Goal: Information Seeking & Learning: Learn about a topic

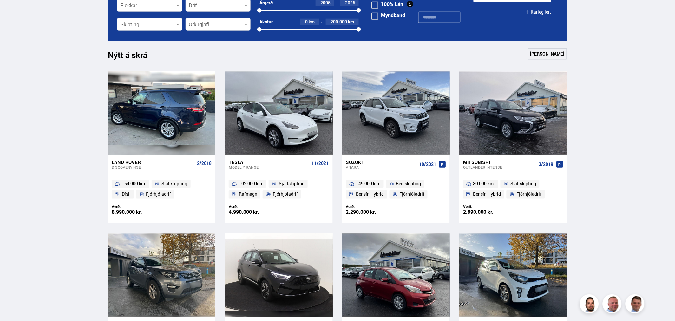
click at [180, 113] on div at bounding box center [184, 113] width 22 height 84
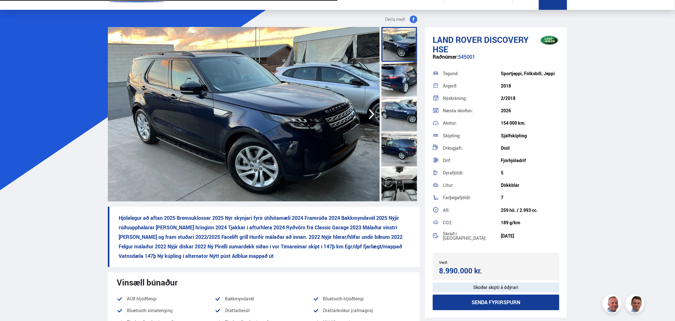
scroll to position [35, 0]
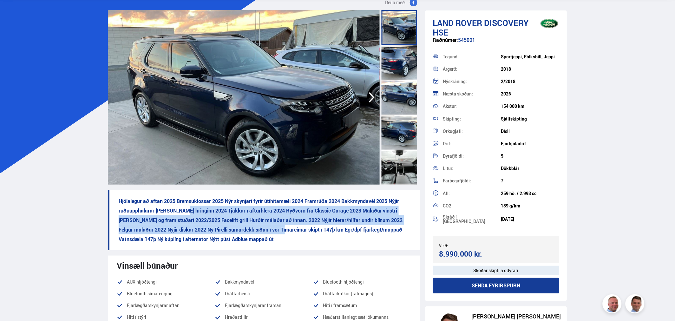
drag, startPoint x: 179, startPoint y: 211, endPoint x: 261, endPoint y: 226, distance: 83.2
click at [259, 226] on p "Hjólalegur að aftan 2025 Bremsuklossar 2025 Nýr skynjari fyrir útihitamæli 2024…" at bounding box center [264, 220] width 312 height 60
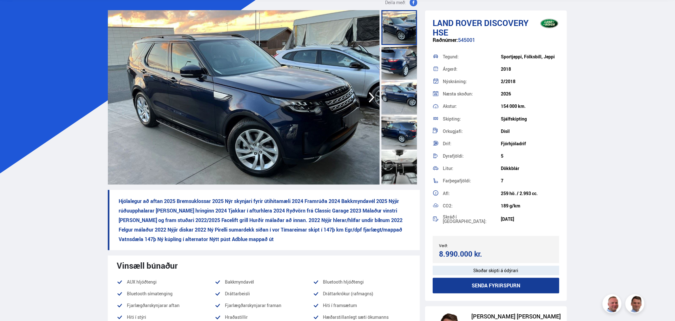
click at [261, 226] on p "Hjólalegur að aftan 2025 Bremsuklossar 2025 Nýr skynjari fyrir útihitamæli 2024…" at bounding box center [264, 220] width 312 height 60
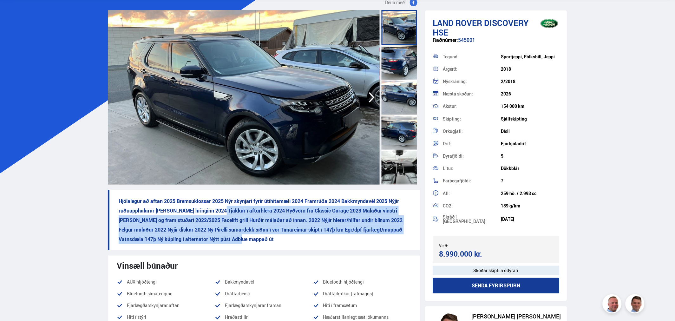
drag, startPoint x: 243, startPoint y: 239, endPoint x: 216, endPoint y: 210, distance: 39.1
click at [216, 210] on p "Hjólalegur að aftan 2025 Bremsuklossar 2025 Nýr skynjari fyrir útihitamæli 2024…" at bounding box center [264, 220] width 312 height 60
click at [217, 210] on p "Hjólalegur að aftan 2025 Bremsuklossar 2025 Nýr skynjari fyrir útihitamæli 2024…" at bounding box center [264, 220] width 312 height 60
drag, startPoint x: 217, startPoint y: 210, endPoint x: 314, endPoint y: 236, distance: 100.3
click at [314, 236] on p "Hjólalegur að aftan 2025 Bremsuklossar 2025 Nýr skynjari fyrir útihitamæli 2024…" at bounding box center [264, 220] width 312 height 60
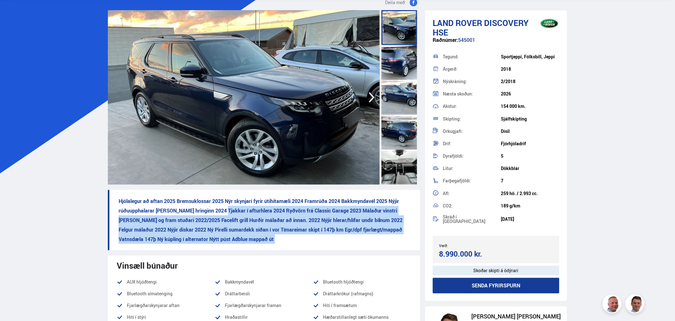
click at [315, 236] on p "Hjólalegur að aftan 2025 Bremsuklossar 2025 Nýr skynjari fyrir útihitamæli 2024…" at bounding box center [264, 220] width 312 height 60
drag, startPoint x: 315, startPoint y: 236, endPoint x: 223, endPoint y: 209, distance: 95.5
click at [223, 209] on p "Hjólalegur að aftan 2025 Bremsuklossar 2025 Nýr skynjari fyrir útihitamæli 2024…" at bounding box center [264, 220] width 312 height 60
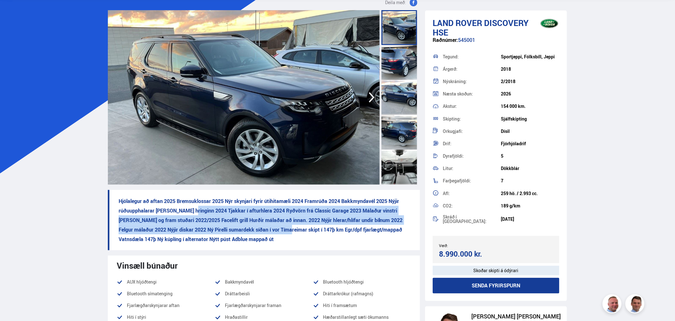
drag, startPoint x: 189, startPoint y: 207, endPoint x: 257, endPoint y: 239, distance: 75.7
click at [258, 232] on p "Hjólalegur að aftan 2025 Bremsuklossar 2025 Nýr skynjari fyrir útihitamæli 2024…" at bounding box center [264, 220] width 312 height 60
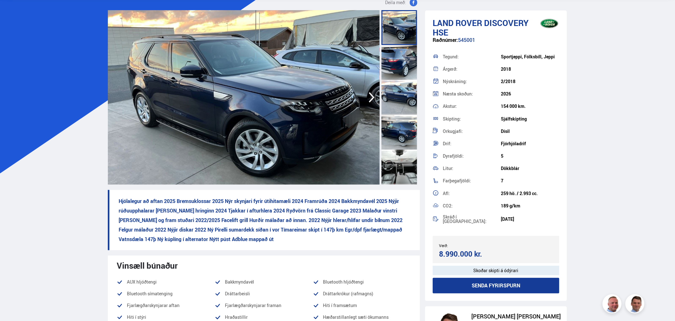
click at [257, 243] on p "Hjólalegur að aftan 2025 Bremsuklossar 2025 Nýr skynjari fyrir útihitamæli 2024…" at bounding box center [264, 220] width 312 height 60
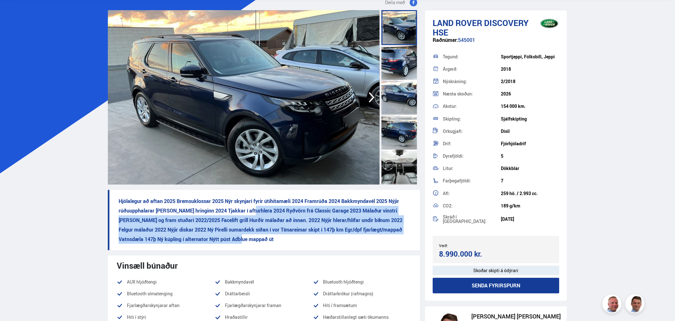
drag, startPoint x: 253, startPoint y: 239, endPoint x: 246, endPoint y: 213, distance: 27.3
click at [246, 213] on p "Hjólalegur að aftan 2025 Bremsuklossar 2025 Nýr skynjari fyrir útihitamæli 2024…" at bounding box center [264, 220] width 312 height 60
click at [247, 216] on p "Hjólalegur að aftan 2025 Bremsuklossar 2025 Nýr skynjari fyrir útihitamæli 2024…" at bounding box center [264, 220] width 312 height 60
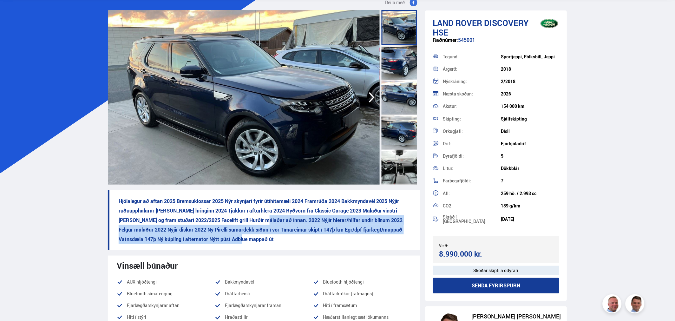
drag, startPoint x: 239, startPoint y: 223, endPoint x: 288, endPoint y: 237, distance: 50.4
click at [288, 237] on p "Hjólalegur að aftan 2025 Bremsuklossar 2025 Nýr skynjari fyrir útihitamæli 2024…" at bounding box center [264, 220] width 312 height 60
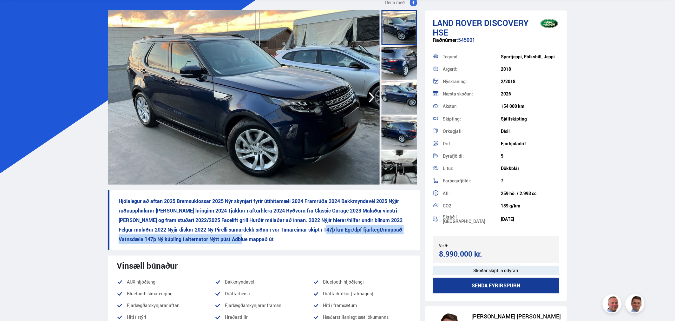
drag, startPoint x: 290, startPoint y: 239, endPoint x: 294, endPoint y: 227, distance: 12.6
click at [294, 227] on p "Hjólalegur að aftan 2025 Bremsuklossar 2025 Nýr skynjari fyrir útihitamæli 2024…" at bounding box center [264, 220] width 312 height 60
click at [288, 233] on p "Hjólalegur að aftan 2025 Bremsuklossar 2025 Nýr skynjari fyrir útihitamæli 2024…" at bounding box center [264, 220] width 312 height 60
drag, startPoint x: 283, startPoint y: 231, endPoint x: 306, endPoint y: 231, distance: 22.5
click at [306, 231] on p "Hjólalegur að aftan 2025 Bremsuklossar 2025 Nýr skynjari fyrir útihitamæli 2024…" at bounding box center [264, 220] width 312 height 60
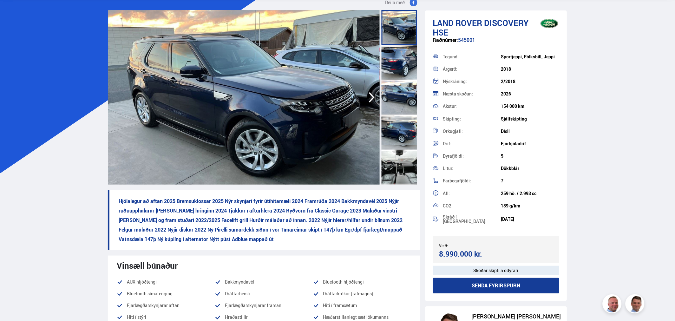
click at [308, 232] on p "Hjólalegur að aftan 2025 Bremsuklossar 2025 Nýr skynjari fyrir útihitamæli 2024…" at bounding box center [264, 220] width 312 height 60
drag, startPoint x: 322, startPoint y: 228, endPoint x: 342, endPoint y: 231, distance: 20.2
click at [326, 229] on p "Hjólalegur að aftan 2025 Bremsuklossar 2025 Nýr skynjari fyrir útihitamæli 2024…" at bounding box center [264, 220] width 312 height 60
click at [362, 236] on p "Hjólalegur að aftan 2025 Bremsuklossar 2025 Nýr skynjari fyrir útihitamæli 2024…" at bounding box center [264, 220] width 312 height 60
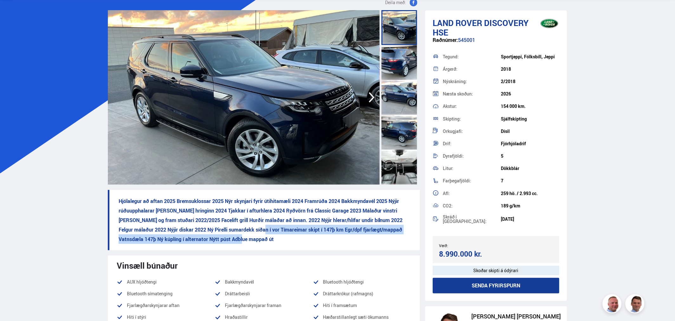
drag, startPoint x: 224, startPoint y: 243, endPoint x: 230, endPoint y: 227, distance: 18.0
click at [230, 229] on p "Hjólalegur að aftan 2025 Bremsuklossar 2025 Nýr skynjari fyrir útihitamæli 2024…" at bounding box center [264, 220] width 312 height 60
click at [230, 226] on p "Hjólalegur að aftan 2025 Bremsuklossar 2025 Nýr skynjari fyrir útihitamæli 2024…" at bounding box center [264, 220] width 312 height 60
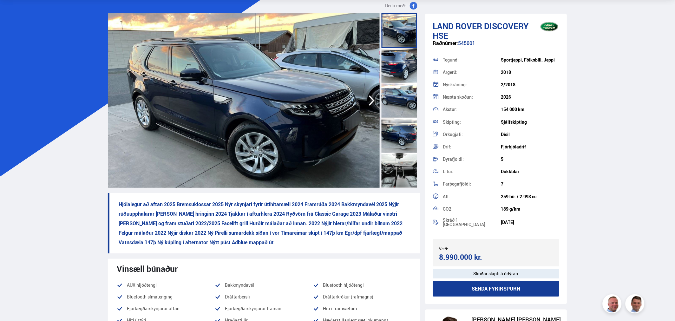
scroll to position [0, 0]
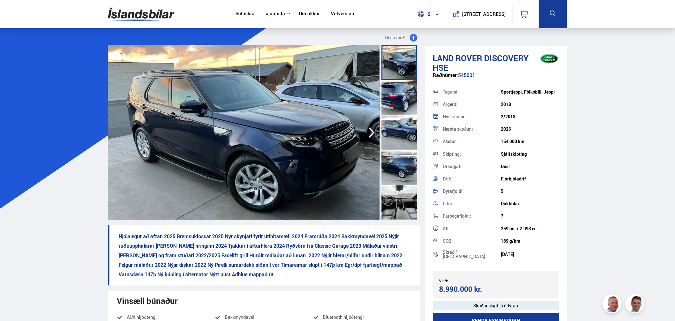
click at [398, 93] on div at bounding box center [400, 97] width 36 height 35
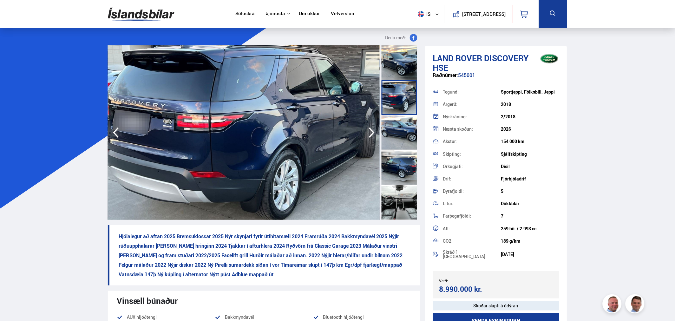
click at [403, 128] on div at bounding box center [400, 132] width 36 height 35
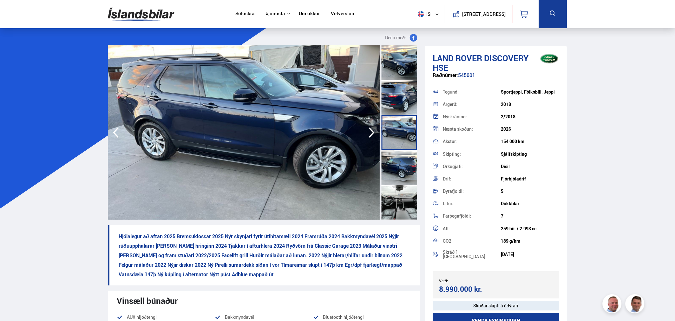
click at [397, 162] on div at bounding box center [400, 167] width 36 height 35
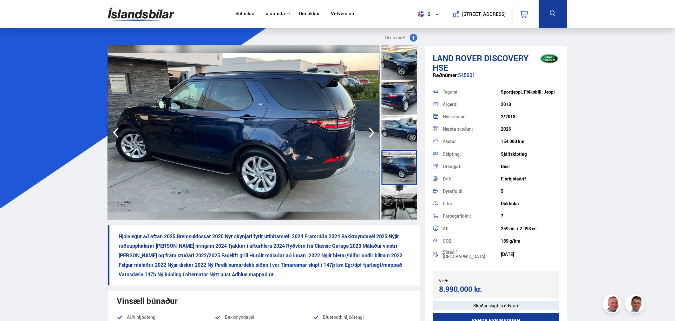
click at [405, 70] on div at bounding box center [400, 62] width 36 height 35
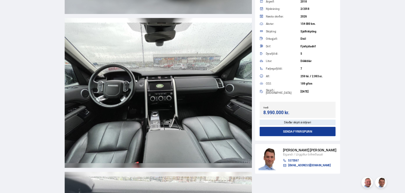
scroll to position [1904, 0]
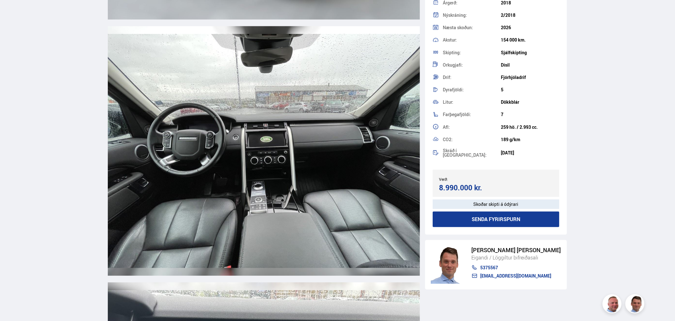
click at [267, 201] on img at bounding box center [264, 151] width 312 height 250
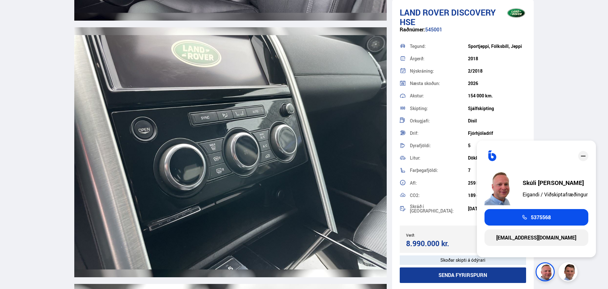
scroll to position [3269, 0]
